Goal: Find specific page/section: Find specific page/section

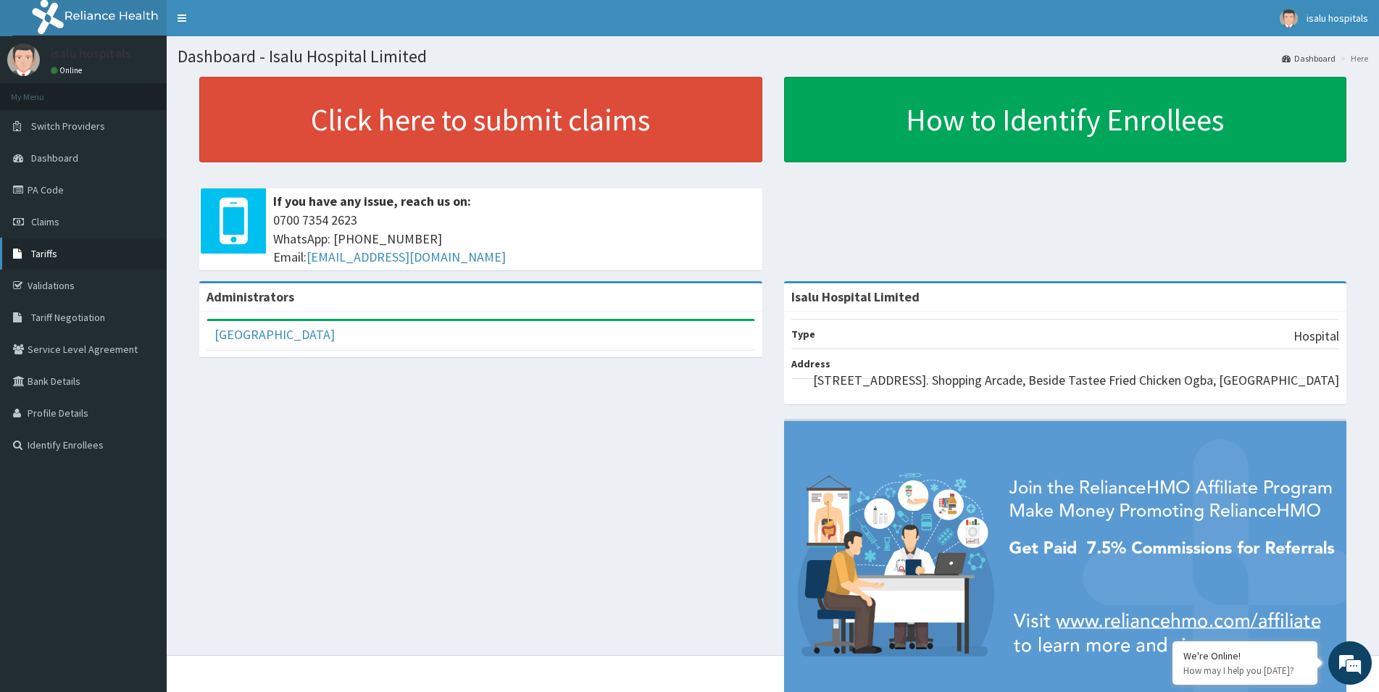
click at [61, 248] on link "Tariffs" at bounding box center [83, 254] width 167 height 32
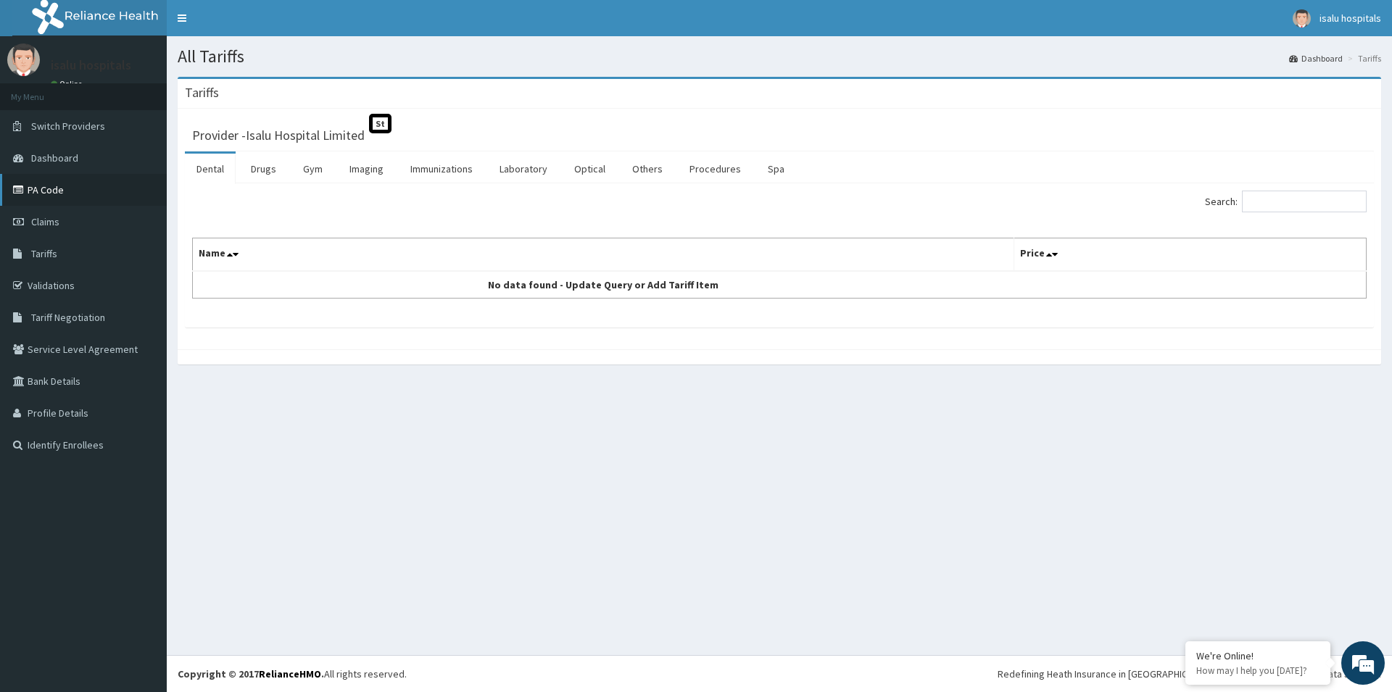
click at [93, 196] on link "PA Code" at bounding box center [83, 190] width 167 height 32
